Goal: Information Seeking & Learning: Learn about a topic

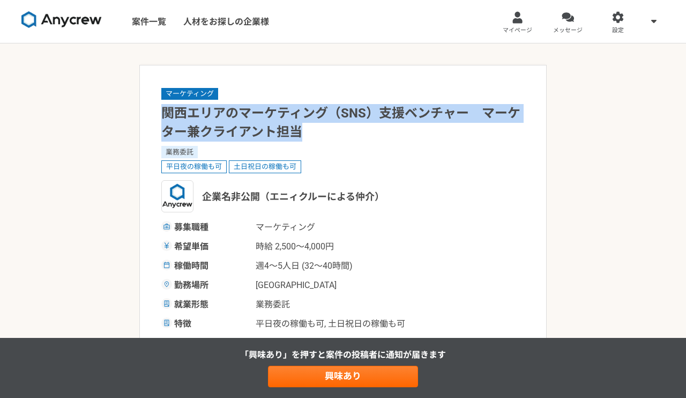
drag, startPoint x: 301, startPoint y: 130, endPoint x: 163, endPoint y: 110, distance: 139.8
click at [163, 110] on h1 "関西エリアのマーケティング（SNS）支援ベンチャー　マーケター兼クライアント担当" at bounding box center [343, 123] width 364 height 38
copy h1 "関西エリアのマーケティング（SNS）支援ベンチャー　マーケター兼クライアント担当"
click at [358, 145] on div "マーケティング 関西エリアのマーケティング（SNS）支援ベンチャー　マーケター兼クライアント担当 業務委託 平日夜の稼働も可 土日祝日の稼働も可 企業名非公開…" at bounding box center [343, 208] width 364 height 243
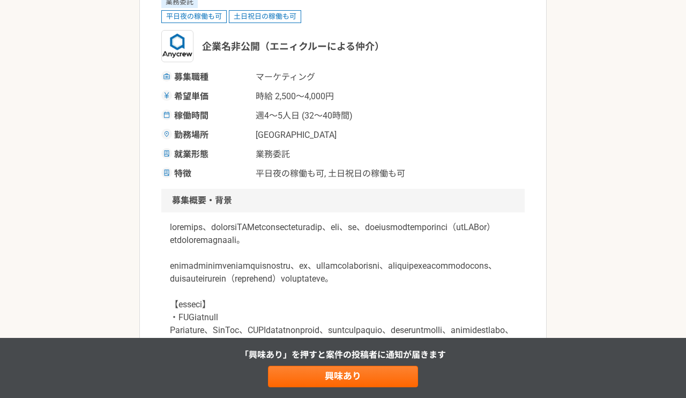
scroll to position [152, 0]
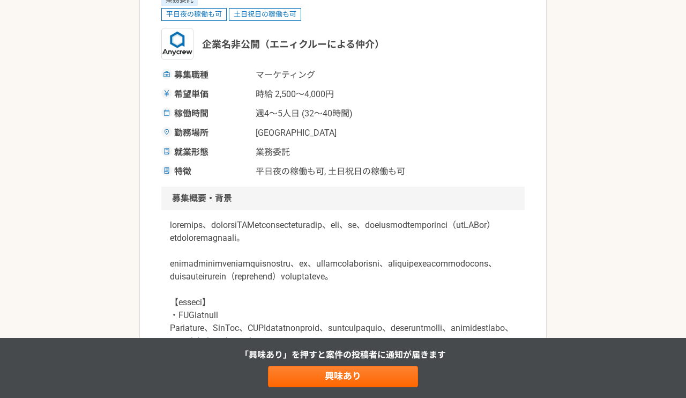
click at [373, 187] on h2 "募集概要・背景" at bounding box center [343, 199] width 364 height 24
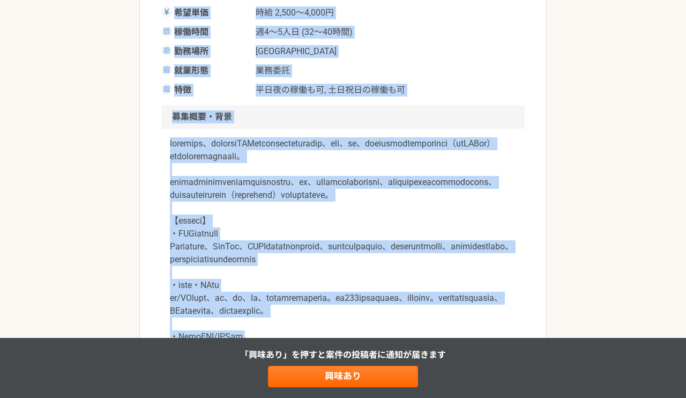
scroll to position [227, 0]
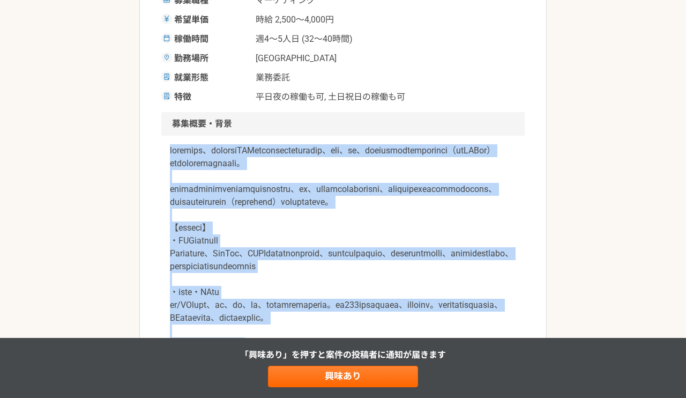
drag, startPoint x: 297, startPoint y: 199, endPoint x: 162, endPoint y: 149, distance: 143.7
click at [162, 149] on div at bounding box center [343, 299] width 364 height 326
copy p "loremips、dolorsiTAMetconsecteturadip、eli、se、doeiusmodtemporinci（utLABor）etdolor…"
click at [432, 185] on p at bounding box center [343, 292] width 346 height 296
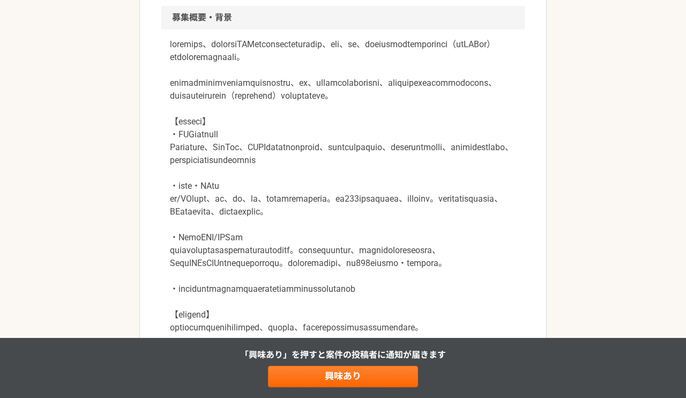
scroll to position [243, 0]
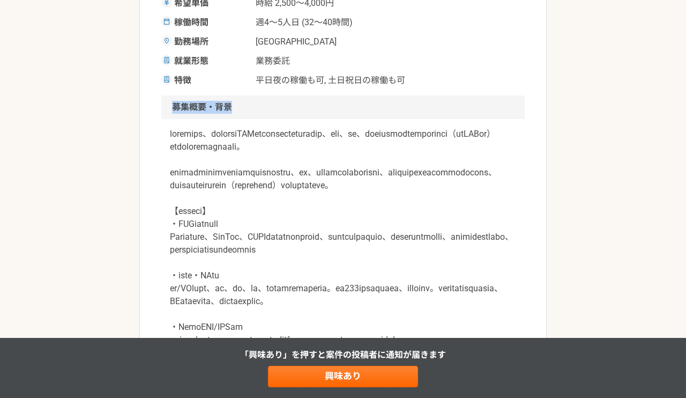
drag, startPoint x: 243, startPoint y: 110, endPoint x: 154, endPoint y: 110, distance: 88.5
copy h2 "募集概要・背景"
click at [320, 180] on p at bounding box center [343, 276] width 346 height 296
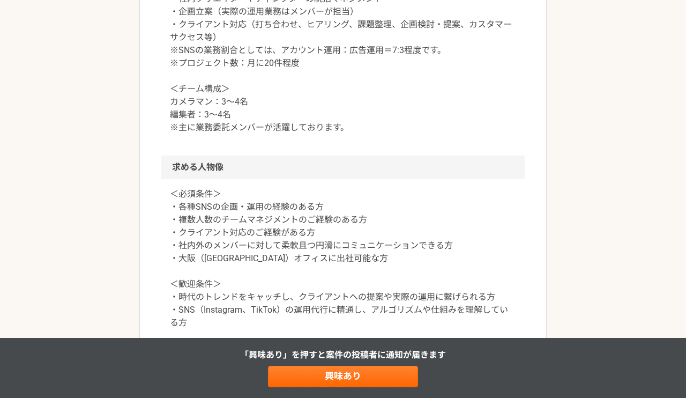
scroll to position [770, 0]
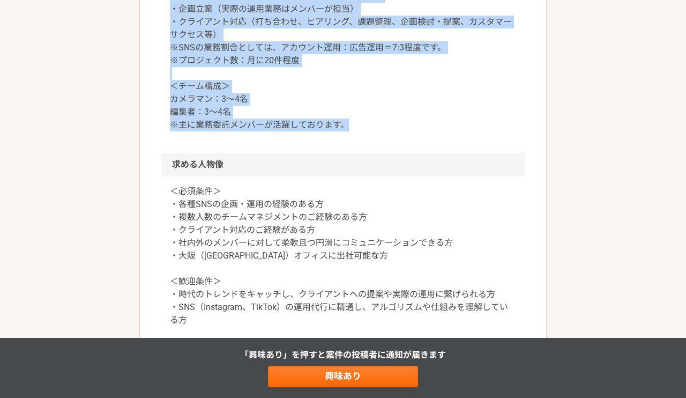
drag, startPoint x: 349, startPoint y: 215, endPoint x: 168, endPoint y: 45, distance: 248.9
click at [168, 45] on div "SNS運用、広告運用の企画・撮影・運用をするチームのマネジメントをお願いいたします。 ・社内クリエイターやディレクターの統括マネジメント ・企画立案（実際の運…" at bounding box center [343, 48] width 364 height 210
copy p "SNS運用、広告運用の企画・撮影・運用をするチームのマネジメントをお願いいたします。 ・社内クリエイターやディレクターの統括マネジメント ・企画立案（実際の運…"
click at [311, 131] on p "SNS運用、広告運用の企画・撮影・運用をするチームのマネジメントをお願いいたします。 ・社内クリエイターやディレクターの統括マネジメント ・企画立案（実際の運…" at bounding box center [343, 41] width 346 height 180
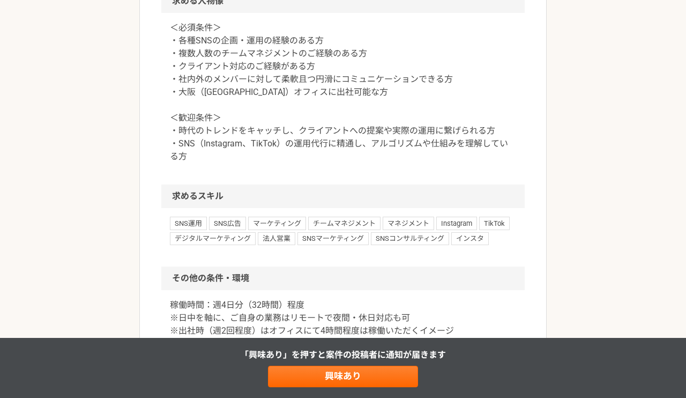
scroll to position [975, 0]
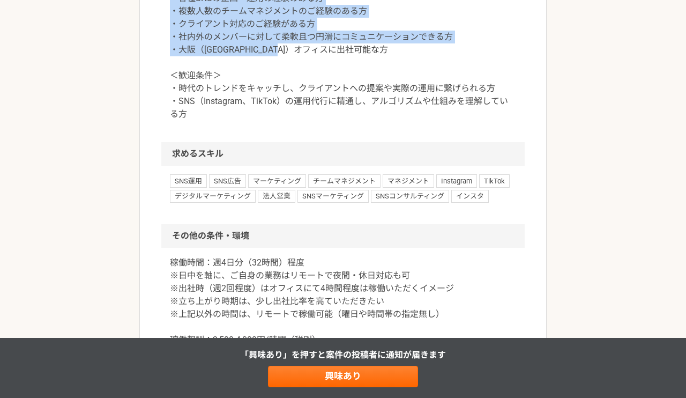
drag, startPoint x: 337, startPoint y: 141, endPoint x: 168, endPoint y: 77, distance: 180.4
click at [168, 77] on div "＜必須条件＞ ・各種SNSの企画・運用の経験のある方 ・複数人数のチームマネジメントのご経験のある方 ・クライアント対応のご経験がある方 ・社内外のメンバーに…" at bounding box center [343, 57] width 364 height 172
copy p "＜必須条件＞ ・各種SNSの企画・運用の経験のある方 ・複数人数のチームマネジメントのご経験のある方 ・クライアント対応のご経験がある方 ・社内外のメンバーに…"
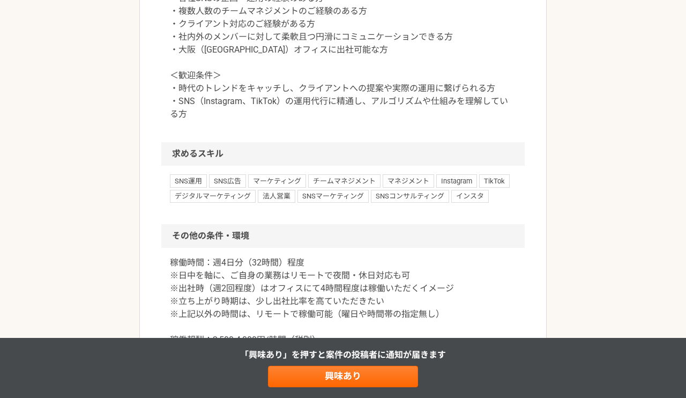
click at [278, 121] on p "＜必須条件＞ ・各種SNSの企画・運用の経験のある方 ・複数人数のチームマネジメントのご経験のある方 ・クライアント対応のご経験がある方 ・社内外のメンバーに…" at bounding box center [343, 50] width 346 height 142
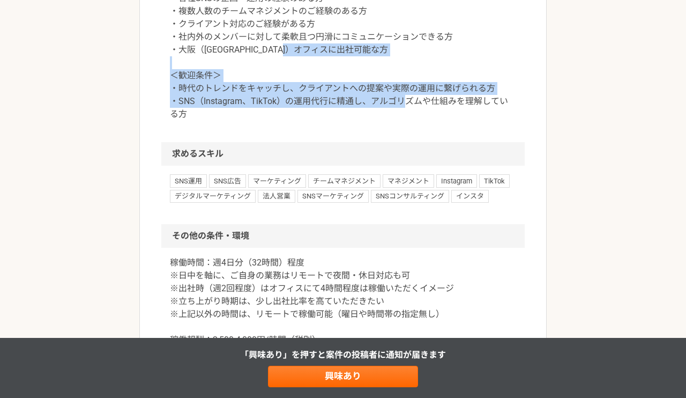
drag, startPoint x: 190, startPoint y: 201, endPoint x: 166, endPoint y: 159, distance: 48.3
click at [166, 142] on div "＜必須条件＞ ・各種SNSの企画・運用の経験のある方 ・複数人数のチームマネジメントのご経験のある方 ・クライアント対応のご経験がある方 ・社内外のメンバーに…" at bounding box center [343, 57] width 364 height 172
copy p "＜歓迎条件＞ ・時代のトレンドをキャッチし、クライアントへの提案や実際の運用に繋げられる方 ・SNS（Instagram、TikTok）の運用代行に精通し、ア…"
click at [372, 121] on p "＜必須条件＞ ・各種SNSの企画・運用の経験のある方 ・複数人数のチームマネジメントのご経験のある方 ・クライアント対応のご経験がある方 ・社内外のメンバーに…" at bounding box center [343, 50] width 346 height 142
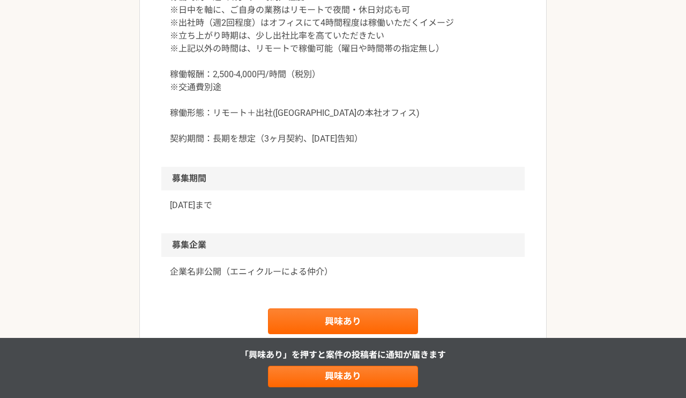
scroll to position [1246, 0]
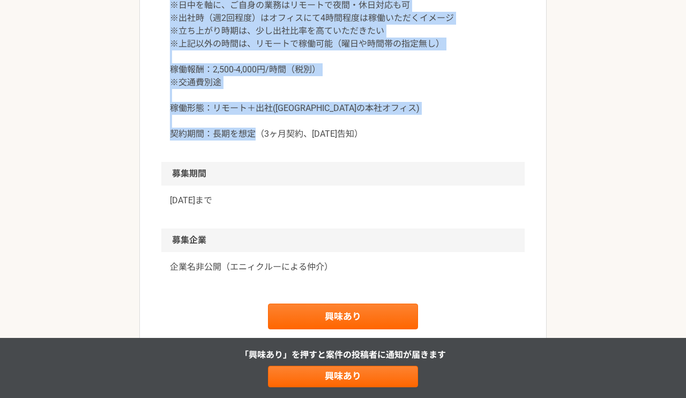
drag, startPoint x: 369, startPoint y: 224, endPoint x: 164, endPoint y: 79, distance: 250.9
click at [164, 79] on div "稼働時間：週4日分（32時間）程度 ※日中を軸に、ご自身の業務はリモートで夜間・休日対応も可 ※出社時（週2回程度）はオフィスにて4時間程度は稼働いただくイメ…" at bounding box center [343, 69] width 364 height 184
copy p "稼働時間：週4日分（32時間）程度 ※日中を軸に、ご自身の業務はリモートで夜間・休日対応も可 ※出社時（週2回程度）はオフィスにて4時間程度は稼働いただくイメ…"
click at [387, 141] on p "稼働時間：週4日分（32時間）程度 ※日中を軸に、ご自身の業務はリモートで夜間・休日対応も可 ※出社時（週2回程度）はオフィスにて4時間程度は稼働いただくイメ…" at bounding box center [343, 63] width 346 height 154
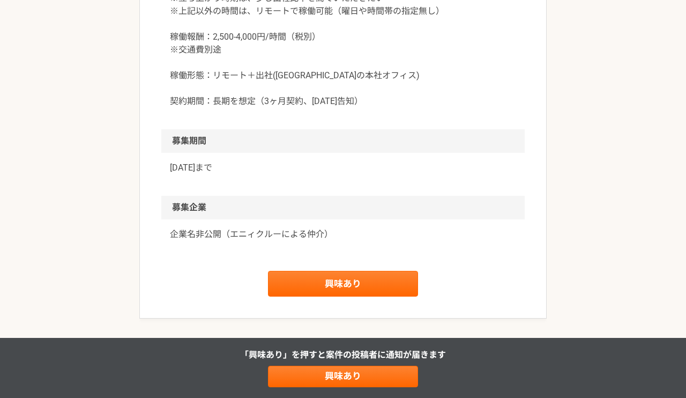
scroll to position [1280, 0]
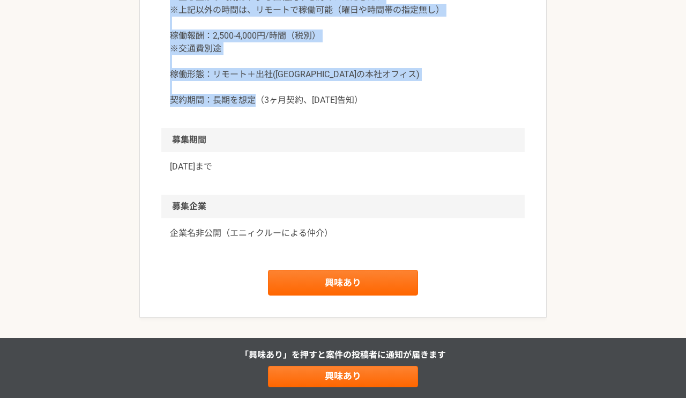
drag, startPoint x: 368, startPoint y: 195, endPoint x: 172, endPoint y: 33, distance: 254.0
click at [172, 33] on section "その他の条件・環境 稼働時間：週4日分（32時間）程度 ※日中を軸に、ご自身の業務はリモートで夜間・休日対応も可 ※出社時（週2回程度）はオフィスにて4時間程…" at bounding box center [343, 24] width 364 height 208
copy section "その他の条件・環境 稼働時間：週4日分（32時間）程度 ※日中を軸に、ご自身の業務はリモートで夜間・休日対応も可 ※出社時（週2回程度）はオフィスにて4時間程…"
click at [324, 107] on p "稼働時間：週4日分（32時間）程度 ※日中を軸に、ご自身の業務はリモートで夜間・休日対応も可 ※出社時（週2回程度）はオフィスにて4時間程度は稼働いただくイメ…" at bounding box center [343, 29] width 346 height 154
drag, startPoint x: 367, startPoint y: 191, endPoint x: 168, endPoint y: 18, distance: 263.8
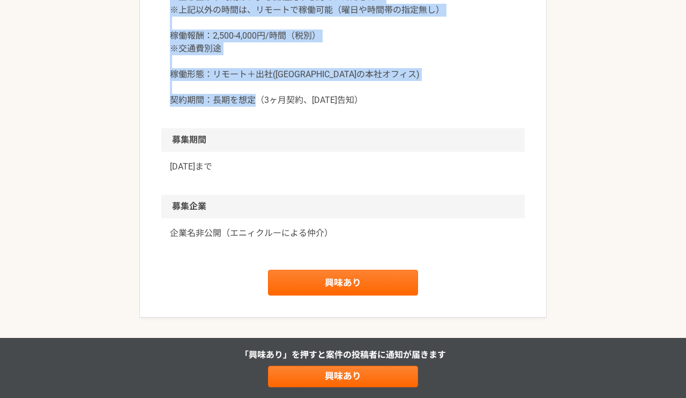
click at [168, 18] on section "その他の条件・環境 稼働時間：週4日分（32時間）程度 ※日中を軸に、ご自身の業務はリモートで夜間・休日対応も可 ※出社時（週2回程度）はオフィスにて4時間程…" at bounding box center [343, 24] width 364 height 208
copy section "その他の条件・環境 稼働時間：週4日分（32時間）程度 ※日中を軸に、ご自身の業務はリモートで夜間・休日対応も可 ※出社時（週2回程度）はオフィスにて4時間程…"
click at [400, 107] on p "稼働時間：週4日分（32時間）程度 ※日中を軸に、ご自身の業務はリモートで夜間・休日対応も可 ※出社時（週2回程度）はオフィスにて4時間程度は稼働いただくイメ…" at bounding box center [343, 29] width 346 height 154
